Goal: Transaction & Acquisition: Purchase product/service

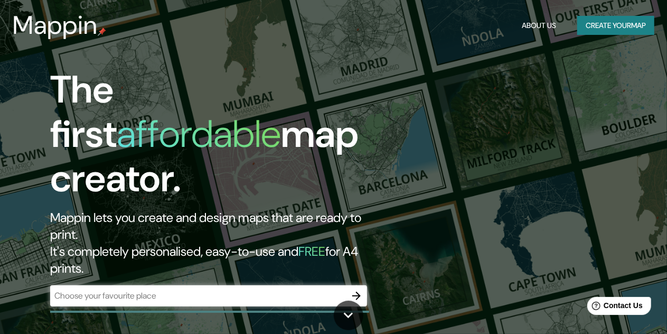
click at [181, 285] on div "​" at bounding box center [208, 295] width 317 height 21
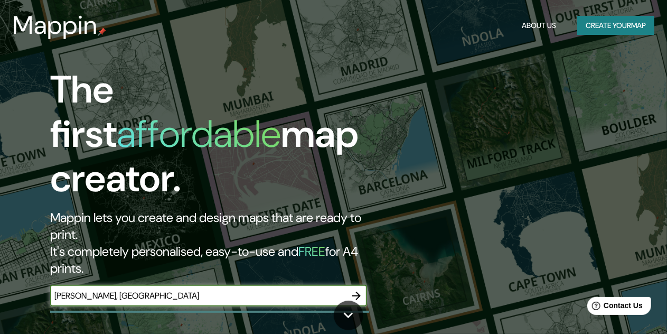
type input "[PERSON_NAME], [GEOGRAPHIC_DATA]"
click at [361, 289] on icon "button" at bounding box center [356, 295] width 13 height 13
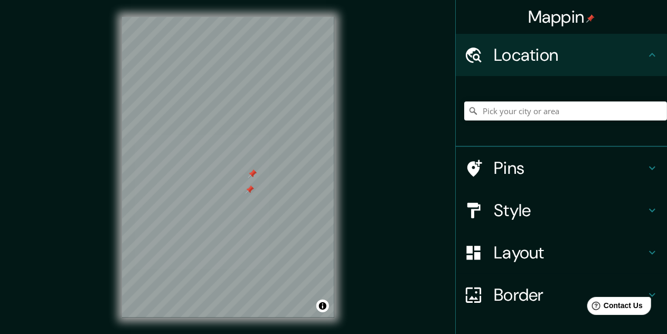
click at [247, 190] on div at bounding box center [249, 189] width 8 height 8
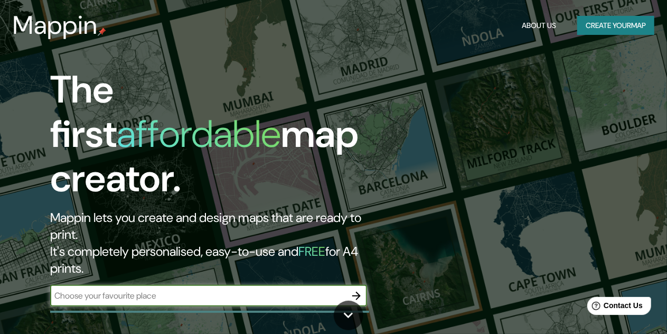
click at [365, 285] on button "button" at bounding box center [356, 295] width 21 height 21
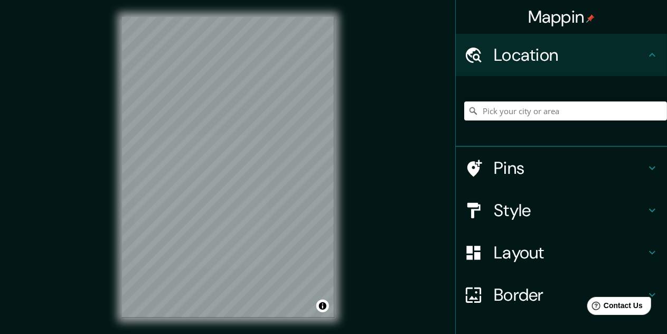
click at [409, 139] on div "Mappin Location Pins Style Layout Border Choose a border. Hint : you can make l…" at bounding box center [333, 175] width 667 height 351
click at [495, 207] on div "Mappin Location Pins Style Layout Border Choose a border. Hint : you can make l…" at bounding box center [333, 175] width 667 height 351
click at [414, 63] on div "Mappin Location Pins Style Layout Border Choose a border. Hint : you can make l…" at bounding box center [333, 175] width 667 height 351
click at [343, 164] on div "© Mapbox © OpenStreetMap Improve this map" at bounding box center [228, 167] width 246 height 334
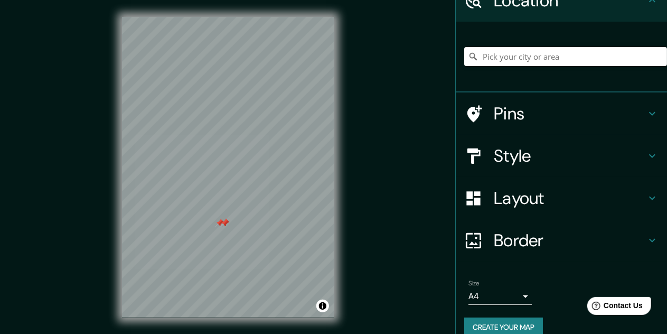
scroll to position [70, 0]
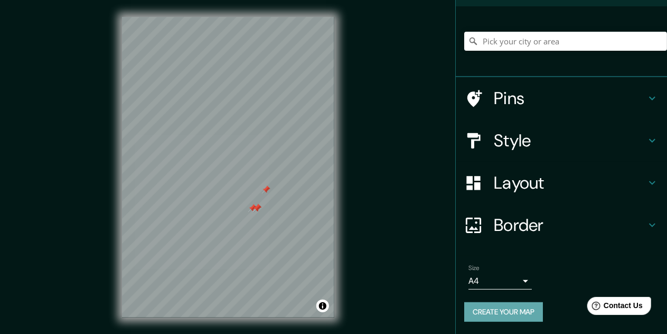
click at [484, 313] on button "Create your map" at bounding box center [503, 312] width 79 height 20
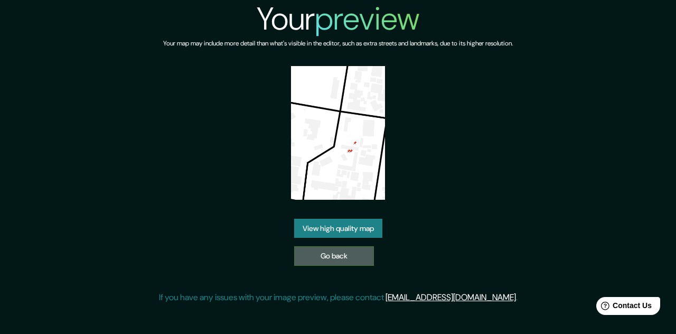
click at [342, 253] on link "Go back" at bounding box center [334, 256] width 80 height 20
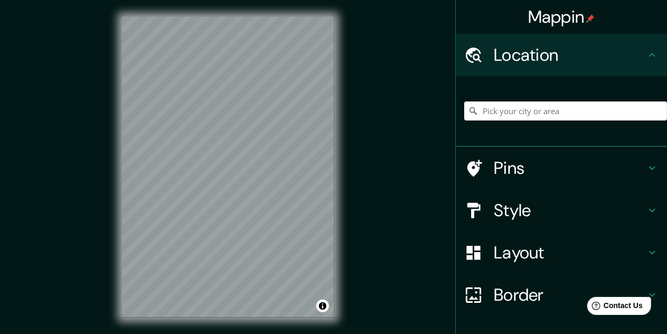
click at [494, 173] on h4 "Pins" at bounding box center [570, 167] width 152 height 21
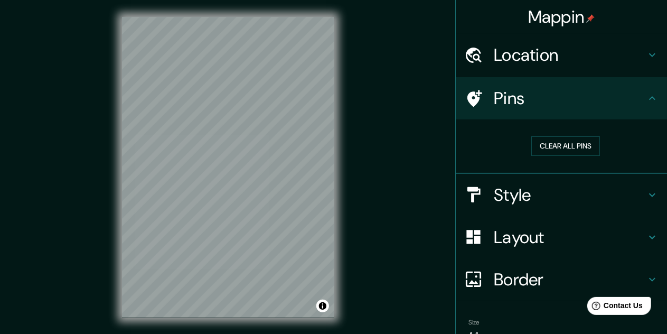
click at [498, 176] on div "Style" at bounding box center [561, 195] width 211 height 42
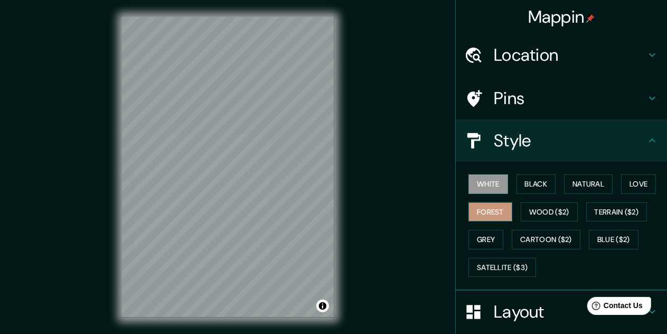
click at [498, 208] on button "Forest" at bounding box center [490, 212] width 44 height 20
click at [539, 190] on button "Black" at bounding box center [536, 184] width 40 height 20
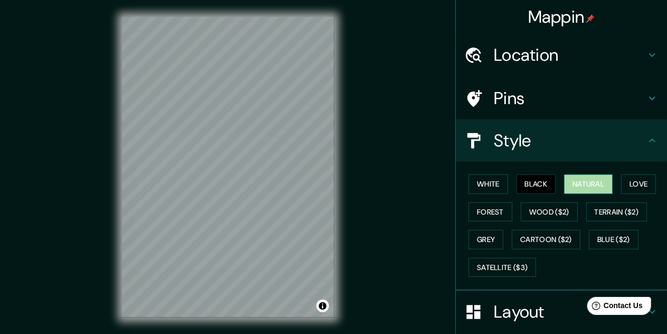
click at [598, 184] on button "Natural" at bounding box center [588, 184] width 49 height 20
click at [638, 179] on button "Love" at bounding box center [638, 184] width 35 height 20
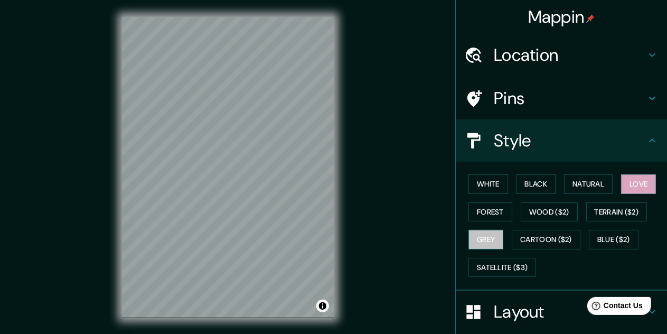
click at [481, 234] on button "Grey" at bounding box center [485, 240] width 35 height 20
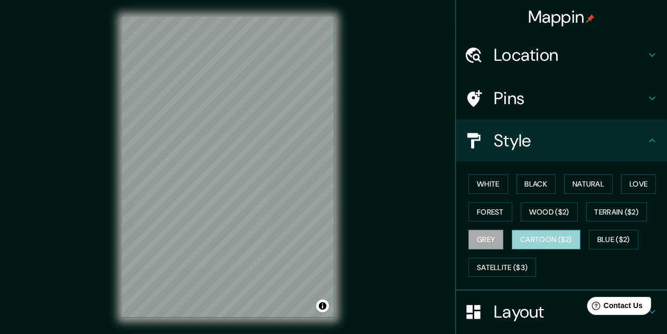
click at [530, 238] on button "Cartoon ($2)" at bounding box center [545, 240] width 69 height 20
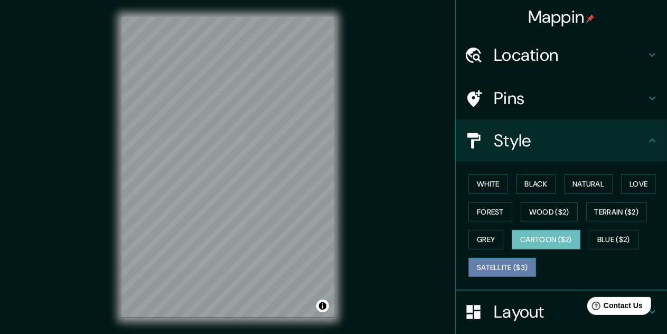
click at [491, 258] on button "Satellite ($3)" at bounding box center [502, 268] width 68 height 20
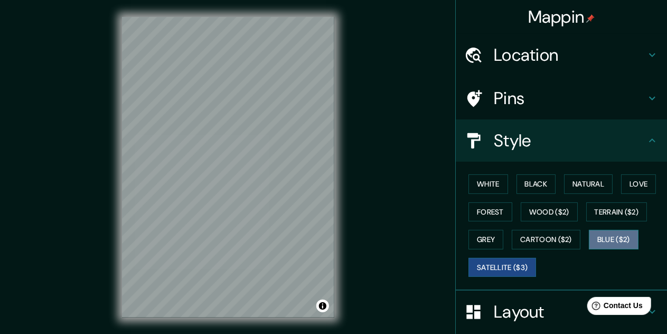
click at [629, 232] on button "Blue ($2)" at bounding box center [614, 240] width 50 height 20
